Goal: Task Accomplishment & Management: Manage account settings

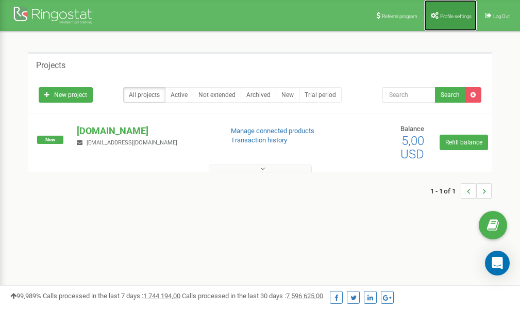
click at [455, 12] on link "Profile settings" at bounding box center [451, 15] width 53 height 31
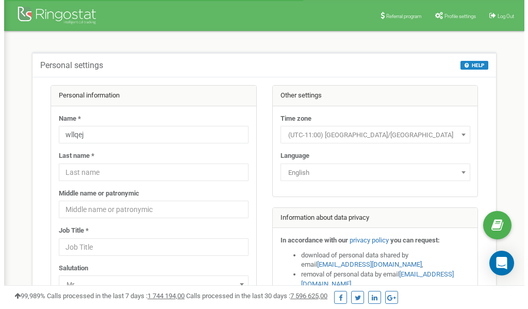
scroll to position [52, 0]
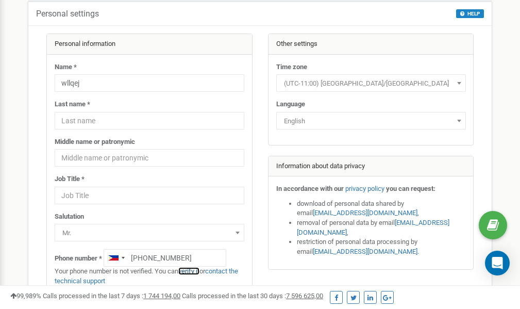
click at [193, 270] on link "verify it" at bounding box center [188, 271] width 21 height 8
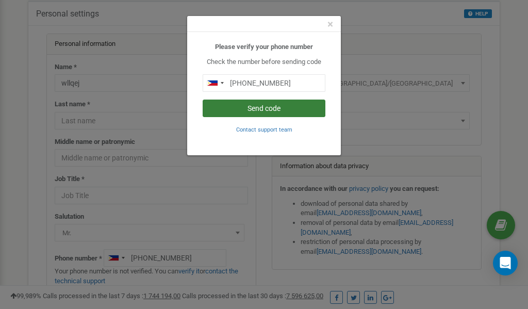
click at [276, 110] on button "Send code" at bounding box center [264, 109] width 123 height 18
